Goal: Transaction & Acquisition: Purchase product/service

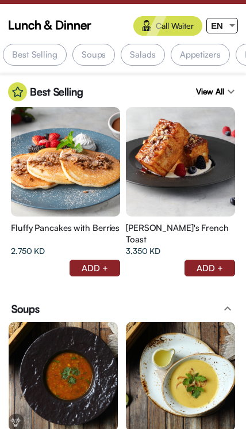
click at [227, 25] on div "EN" at bounding box center [217, 25] width 20 height 14
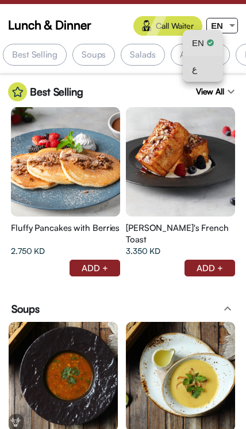
click at [215, 66] on mat-option "ع" at bounding box center [203, 69] width 40 height 26
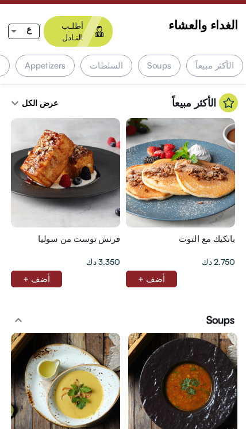
click at [223, 55] on div "الأكثر مبيعاً" at bounding box center [215, 66] width 57 height 22
click at [215, 55] on div "الأكثر مبيعاً" at bounding box center [215, 66] width 57 height 22
click at [224, 56] on div "الأكثر مبيعاً" at bounding box center [215, 66] width 57 height 22
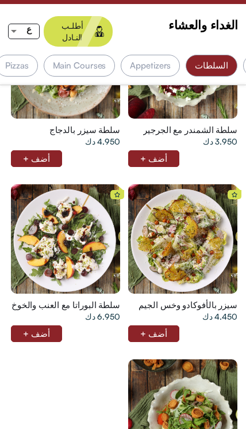
scroll to position [0, -105]
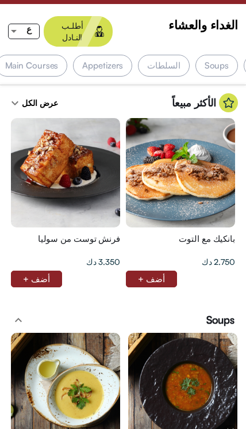
click at [171, 55] on div "السلطات" at bounding box center [163, 66] width 51 height 22
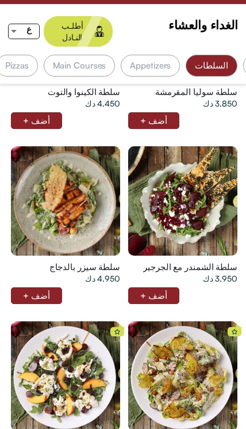
click at [172, 55] on div "Appetizers" at bounding box center [150, 66] width 59 height 22
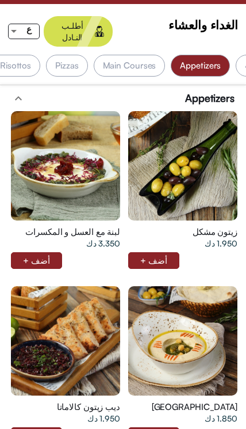
click at [86, 58] on div "Pizzas" at bounding box center [66, 66] width 41 height 22
